Goal: Answer question/provide support

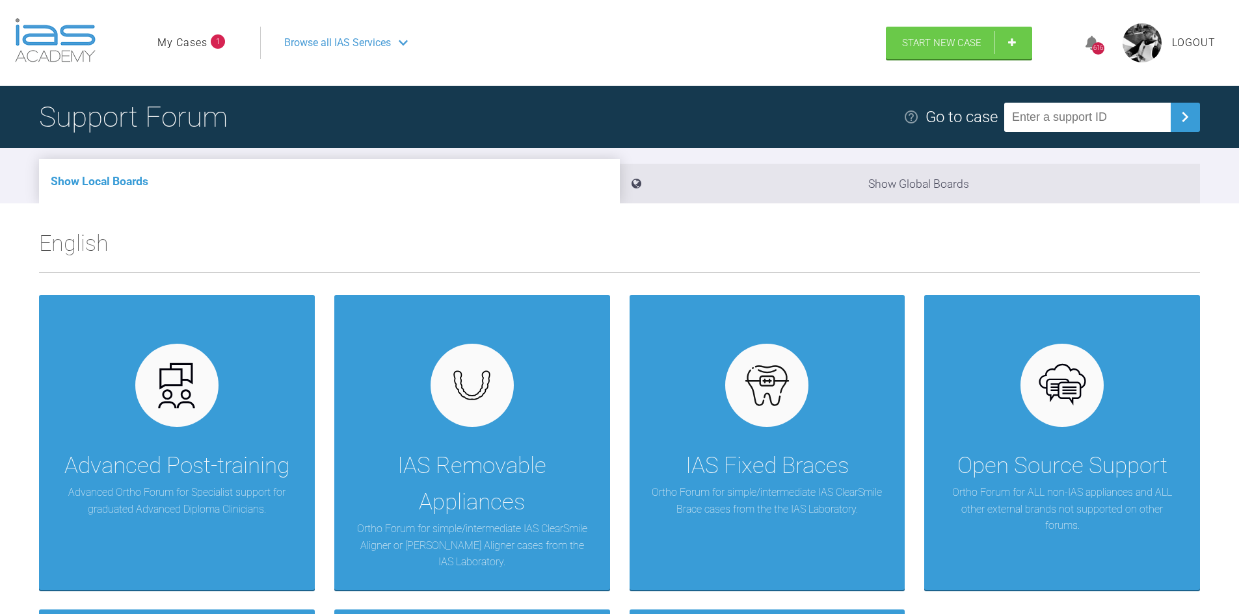
click at [198, 39] on link "My Cases" at bounding box center [182, 42] width 50 height 17
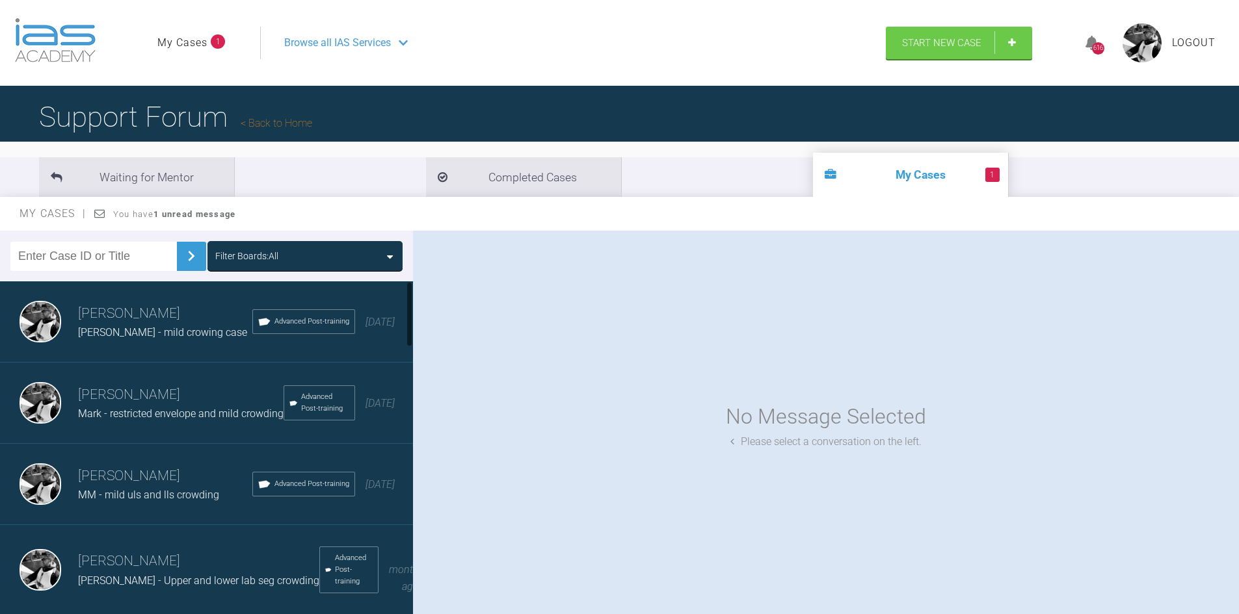
click at [162, 317] on h3 "[PERSON_NAME]" at bounding box center [165, 314] width 174 height 22
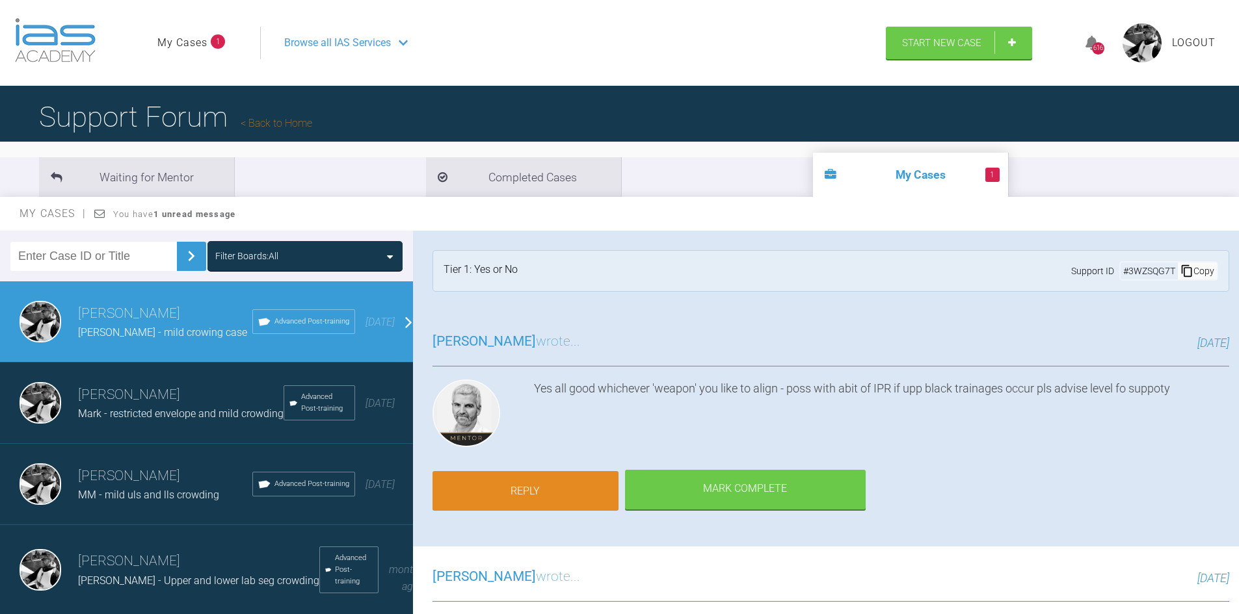
click at [554, 496] on link "Reply" at bounding box center [525, 491] width 186 height 40
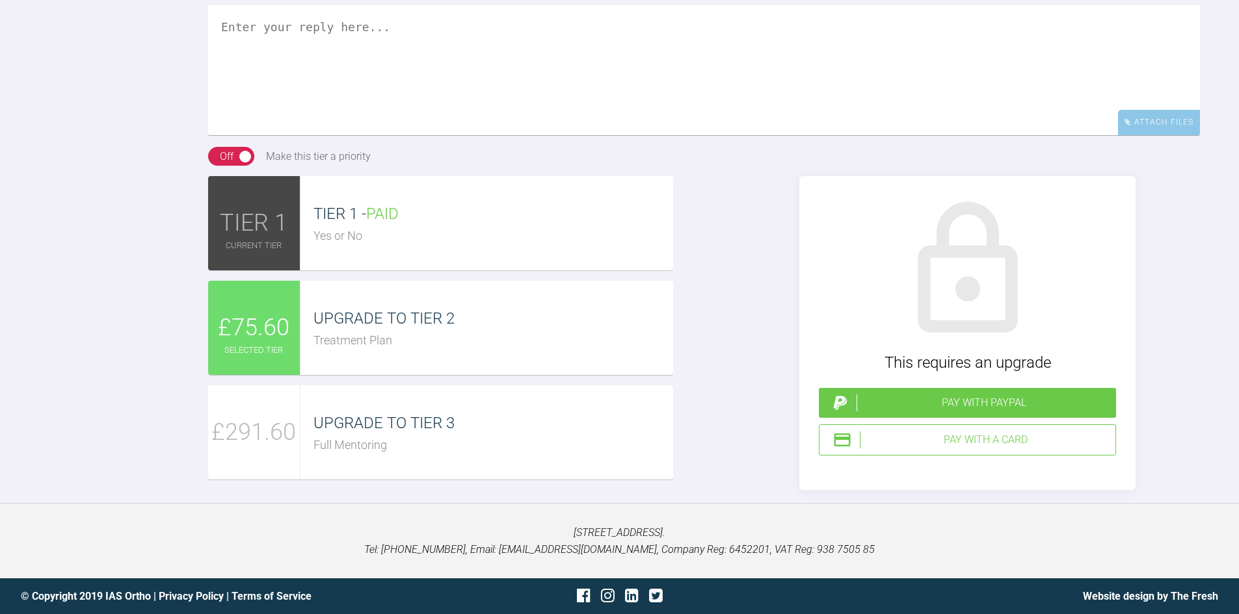
scroll to position [1472, 0]
